Goal: Navigation & Orientation: Find specific page/section

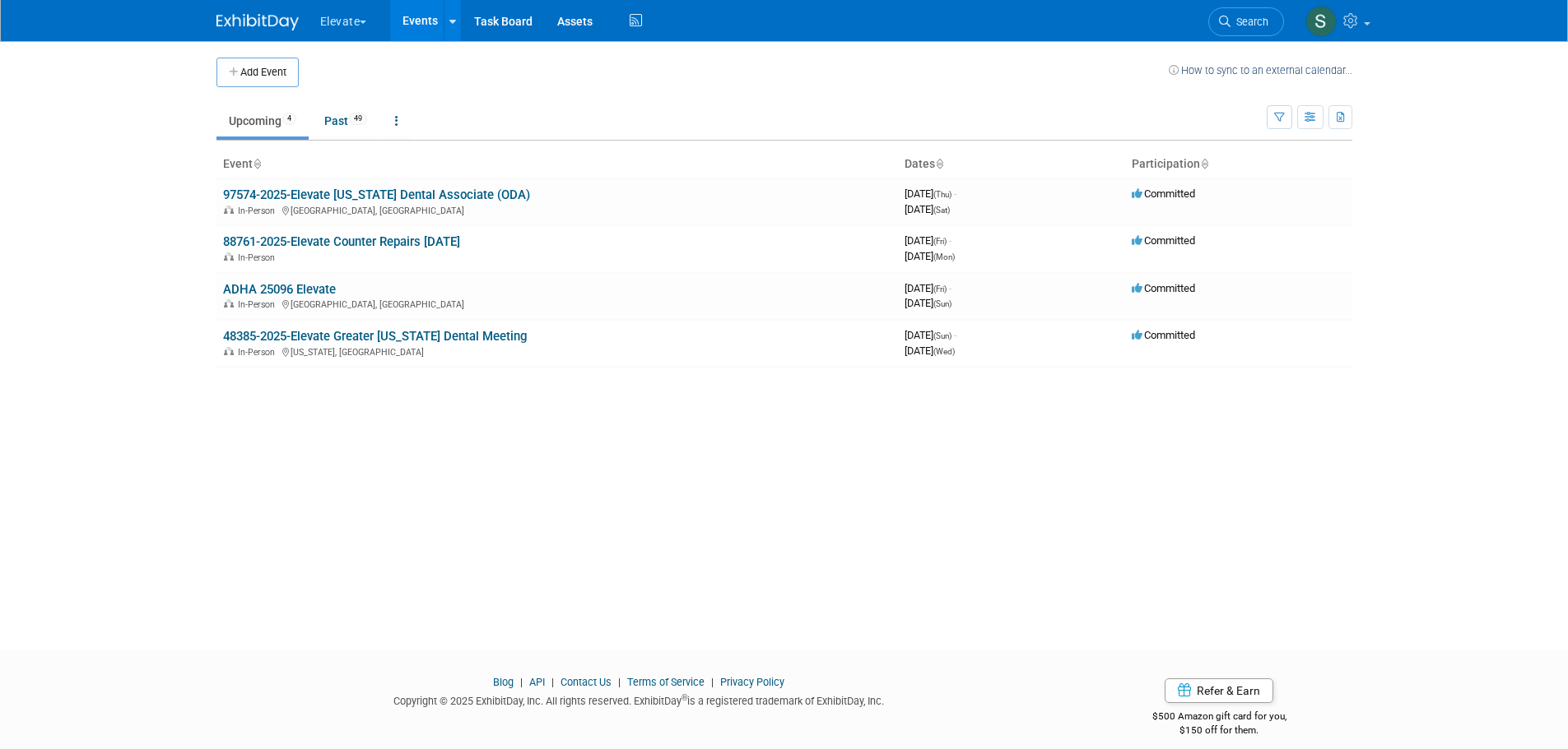
click at [339, 11] on button "Elevate" at bounding box center [353, 18] width 69 height 37
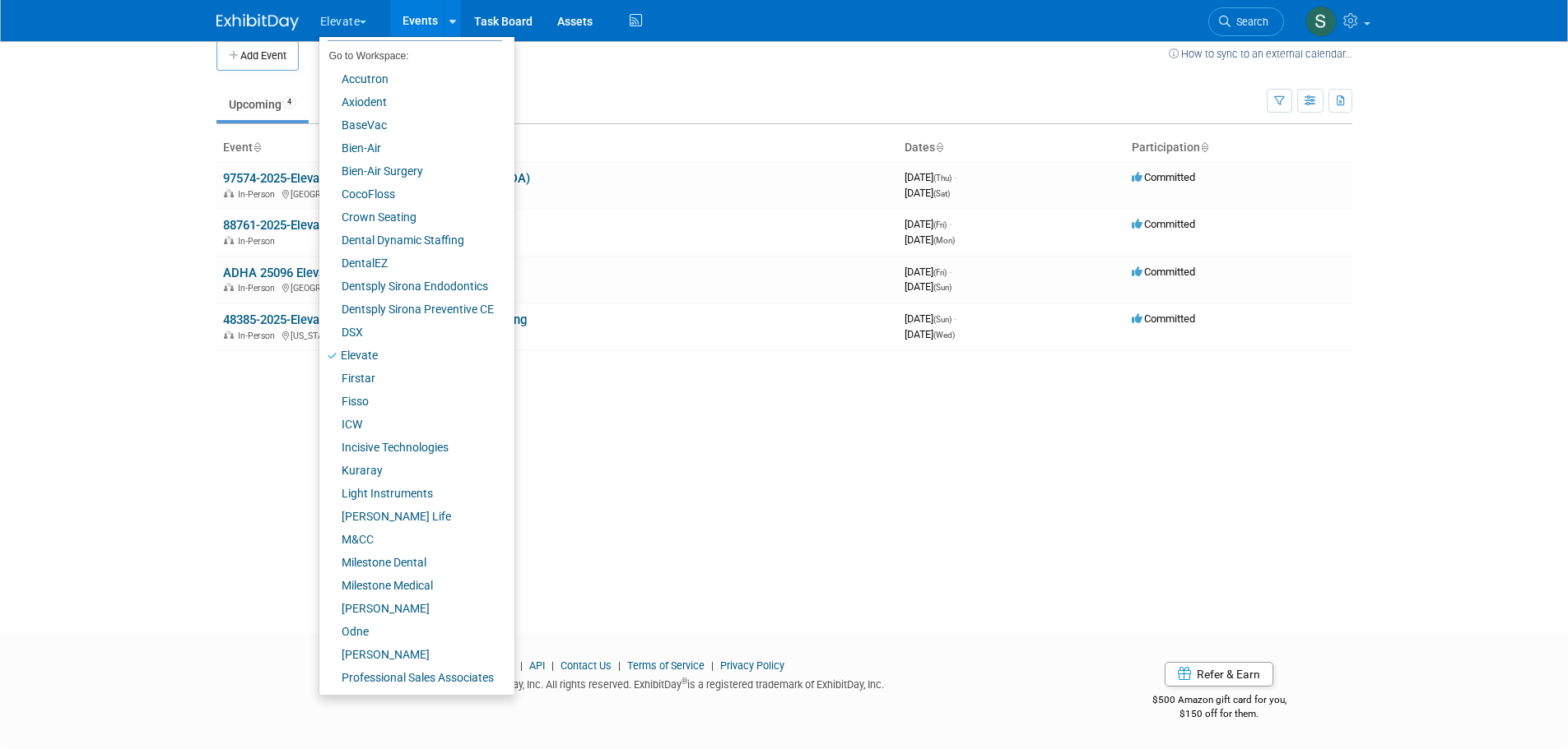
scroll to position [115, 0]
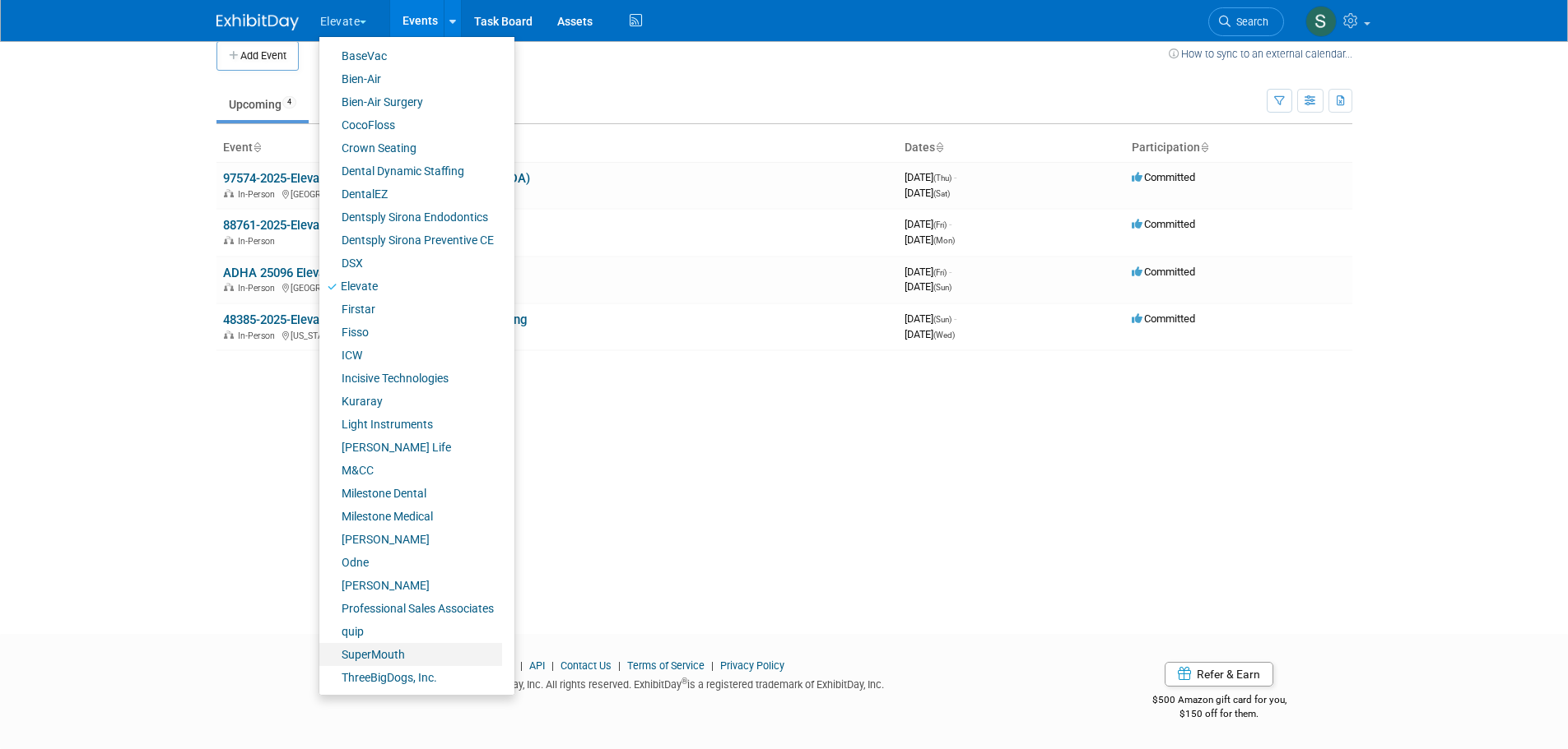
click at [398, 650] on link "SuperMouth" at bounding box center [411, 655] width 183 height 23
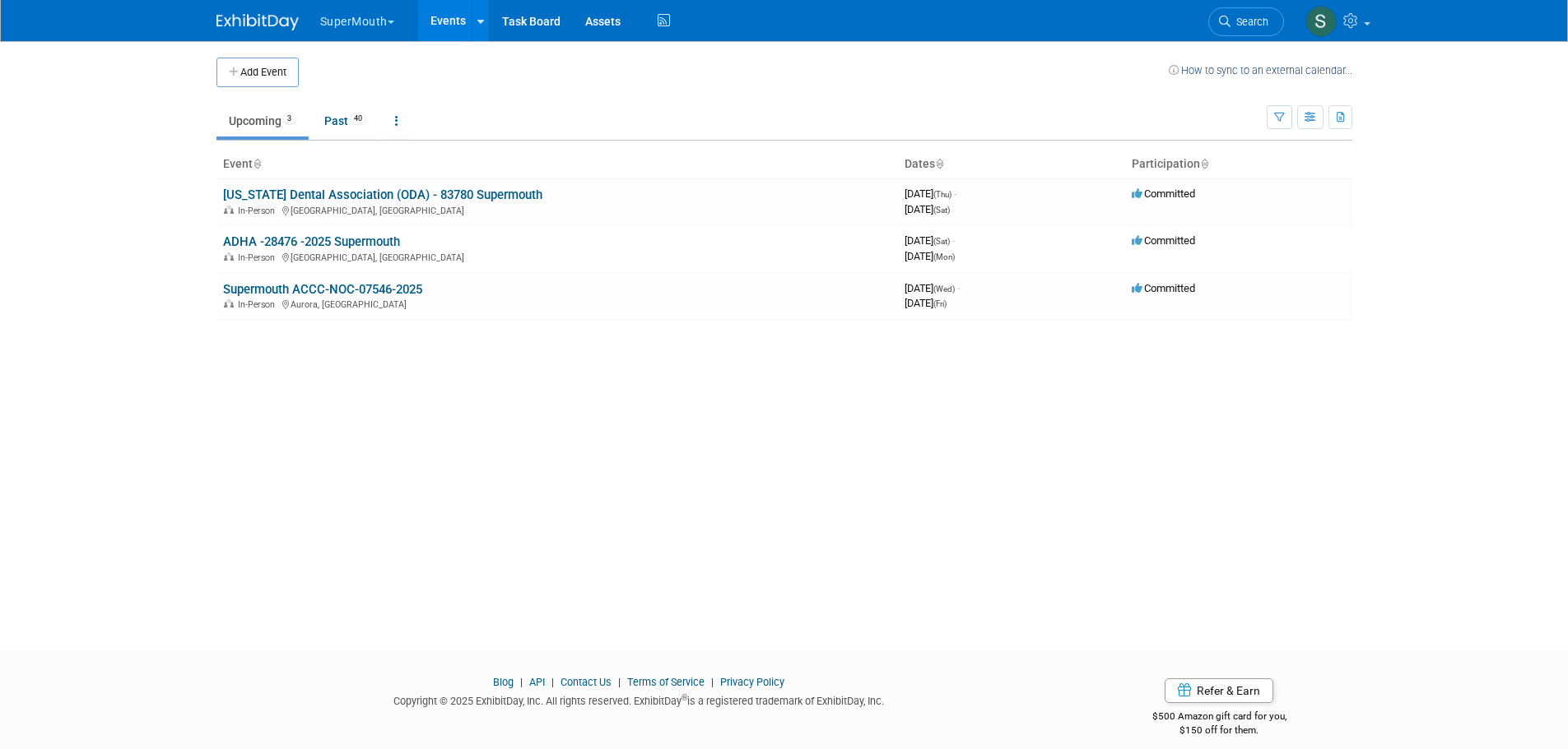
click at [384, 288] on link "Supermouth ACCC-NOC-07546-2025" at bounding box center [322, 289] width 199 height 15
